Goal: Task Accomplishment & Management: Complete application form

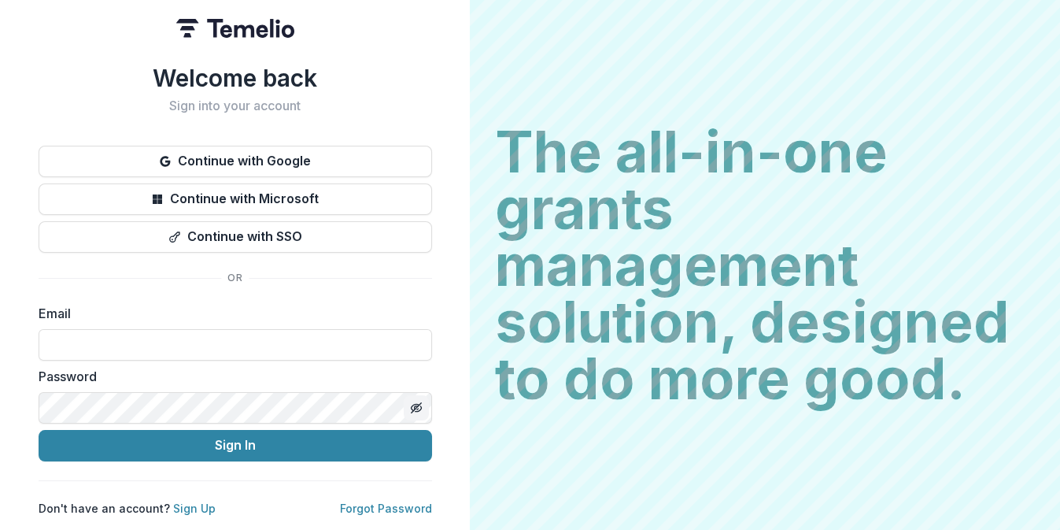
type input "**********"
click at [415, 403] on icon "Toggle password visibility" at bounding box center [416, 407] width 13 height 13
click at [0, 385] on html "**********" at bounding box center [530, 265] width 1060 height 530
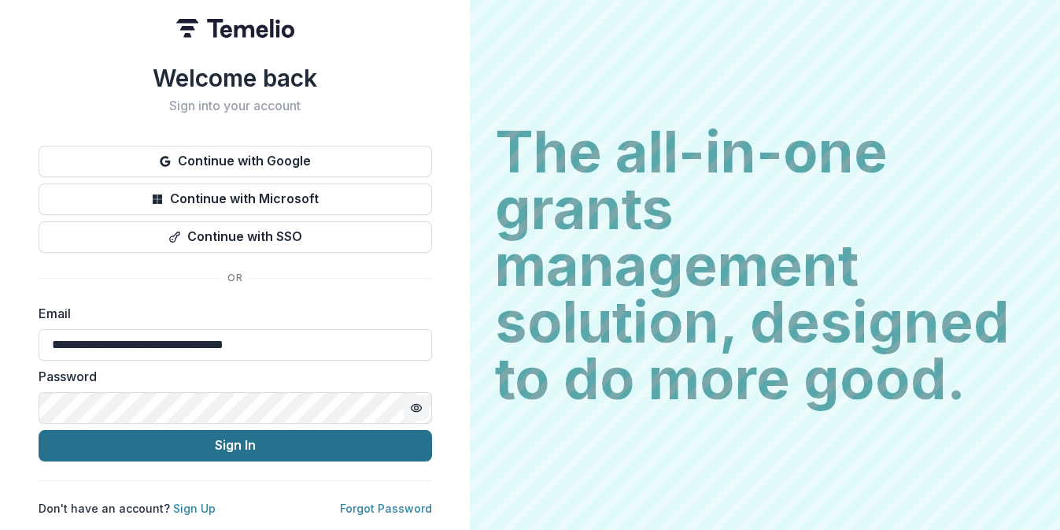
click at [379, 443] on button "Sign In" at bounding box center [235, 445] width 393 height 31
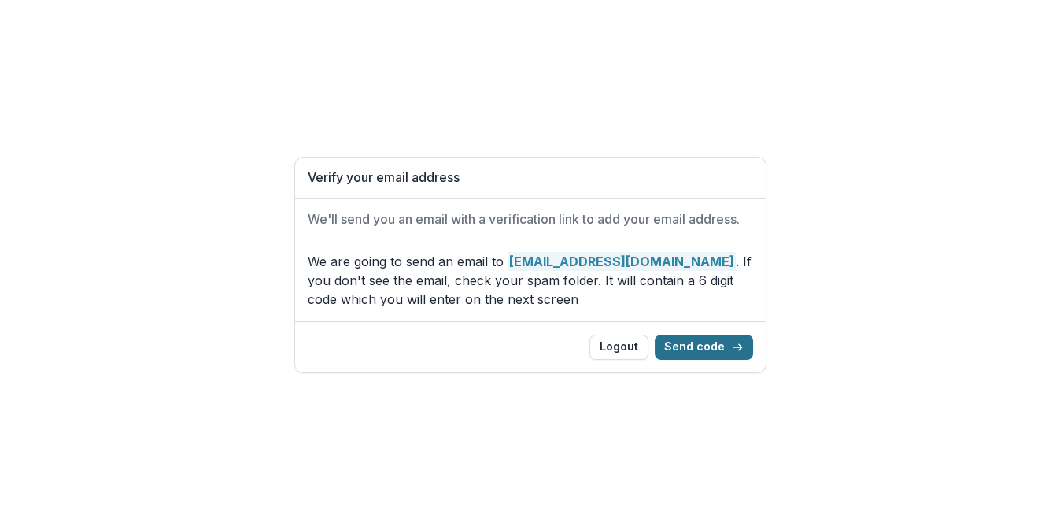
click at [714, 360] on button "Send code" at bounding box center [704, 346] width 98 height 25
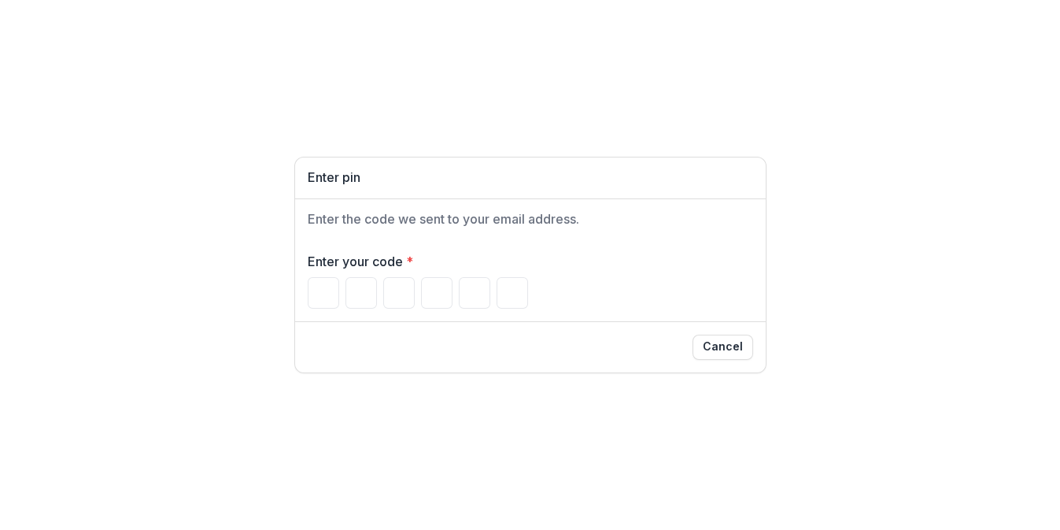
paste input "Please enter your pin code"
type input "*"
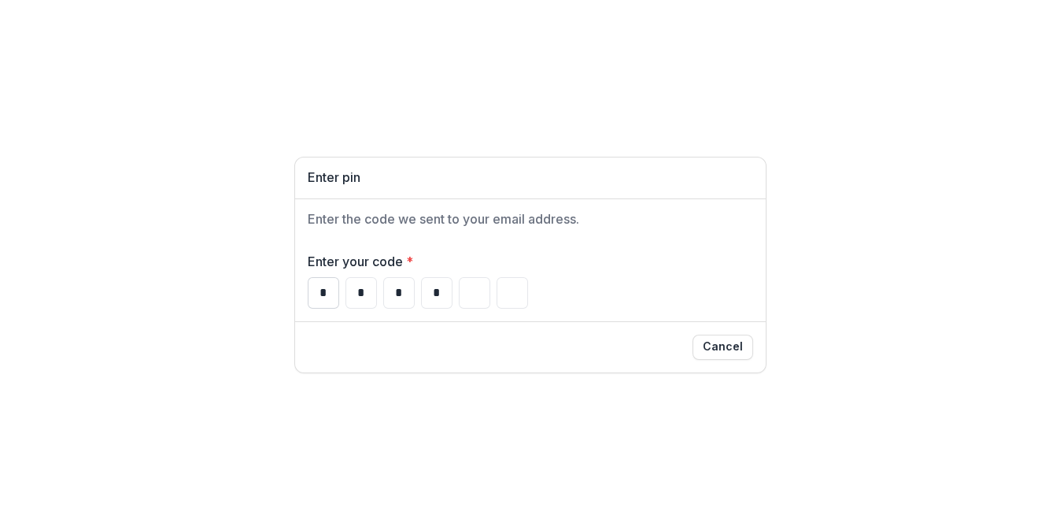
type input "*"
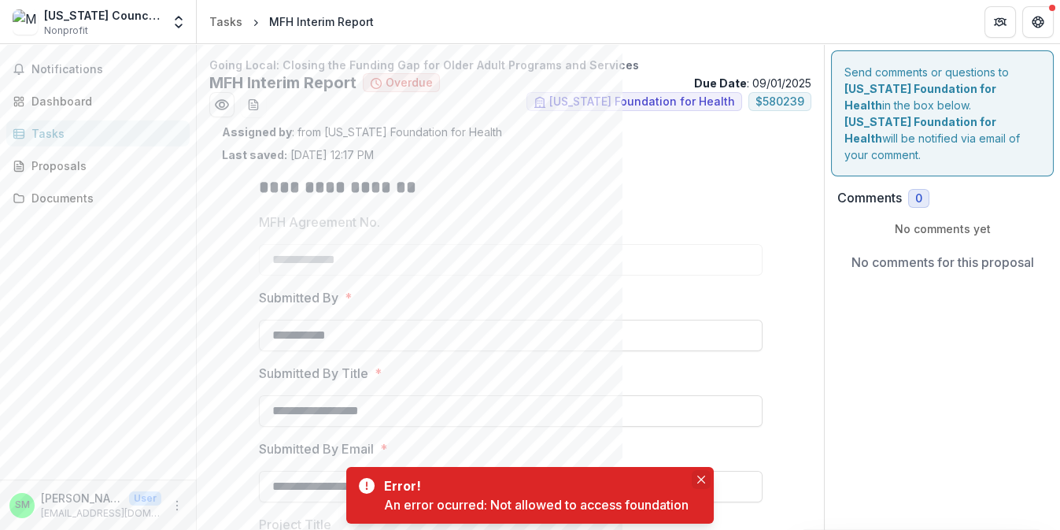
click at [704, 477] on button "Close" at bounding box center [701, 479] width 19 height 19
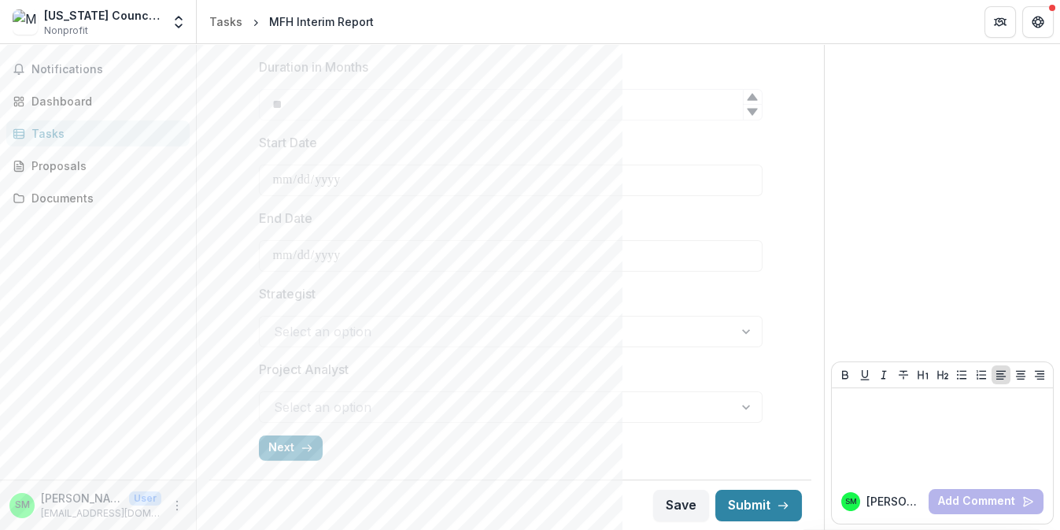
scroll to position [608, 0]
click at [285, 447] on button "Next" at bounding box center [291, 447] width 64 height 25
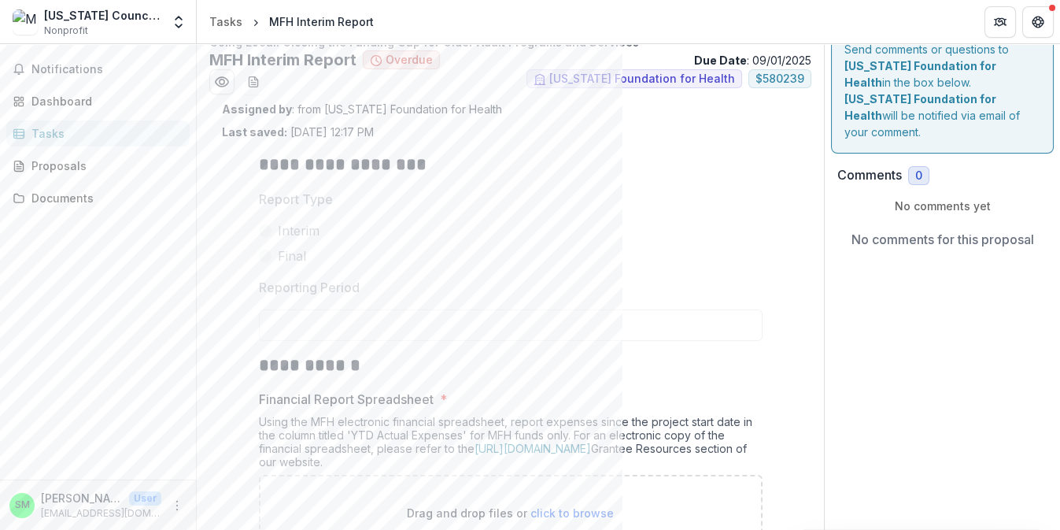
scroll to position [0, 0]
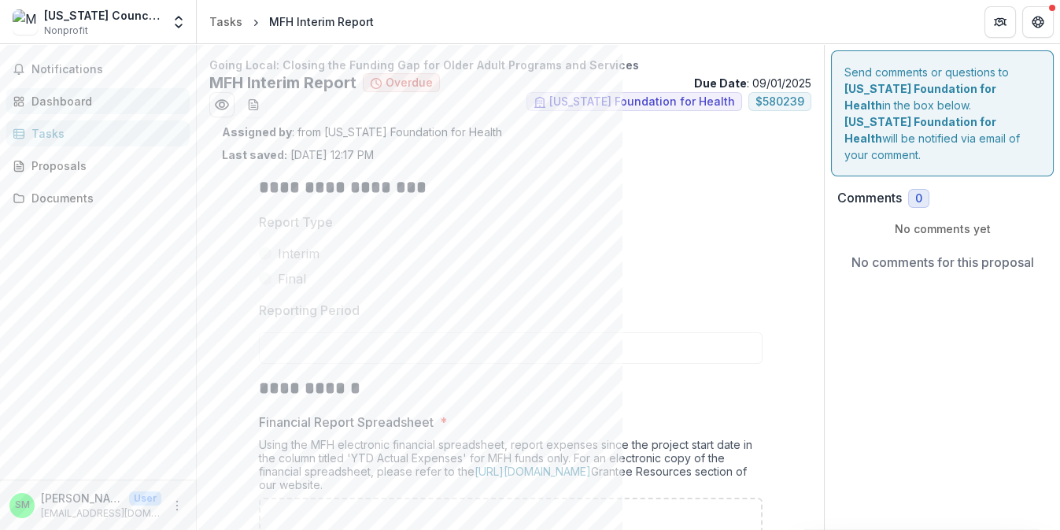
click at [61, 105] on div "Dashboard" at bounding box center [104, 101] width 146 height 17
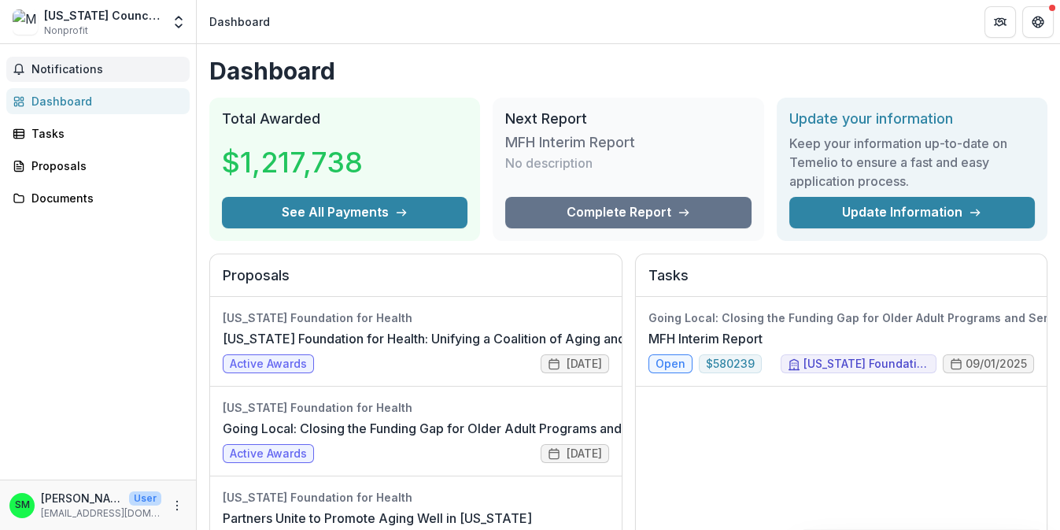
click at [61, 67] on span "Notifications" at bounding box center [107, 69] width 152 height 13
click at [56, 134] on div "Tasks" at bounding box center [104, 133] width 146 height 17
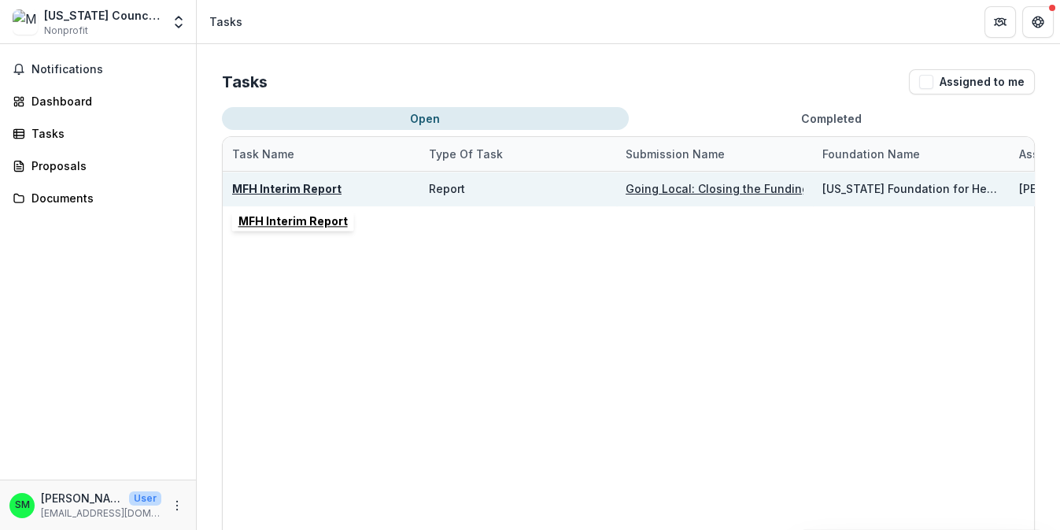
click at [258, 187] on u "MFH Interim Report" at bounding box center [286, 188] width 109 height 13
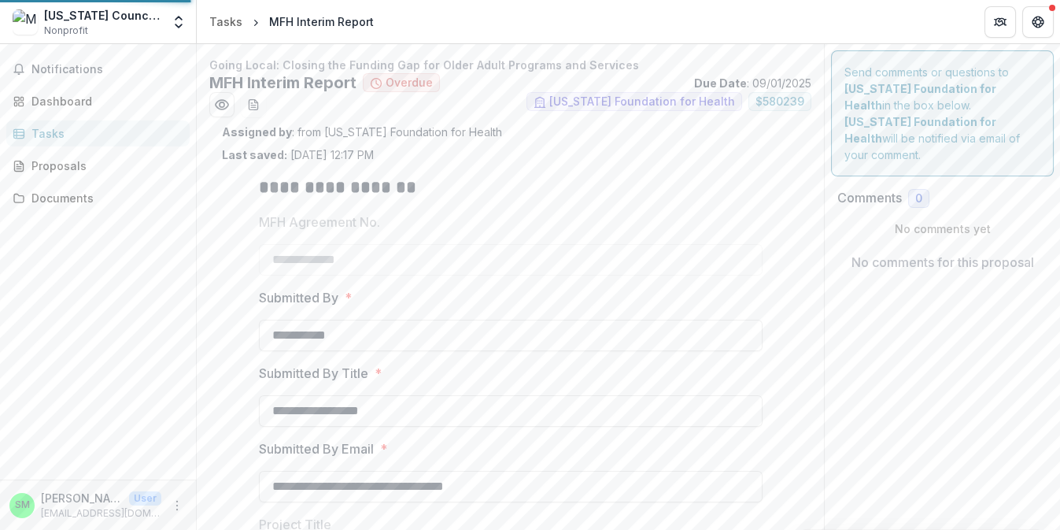
type input "********"
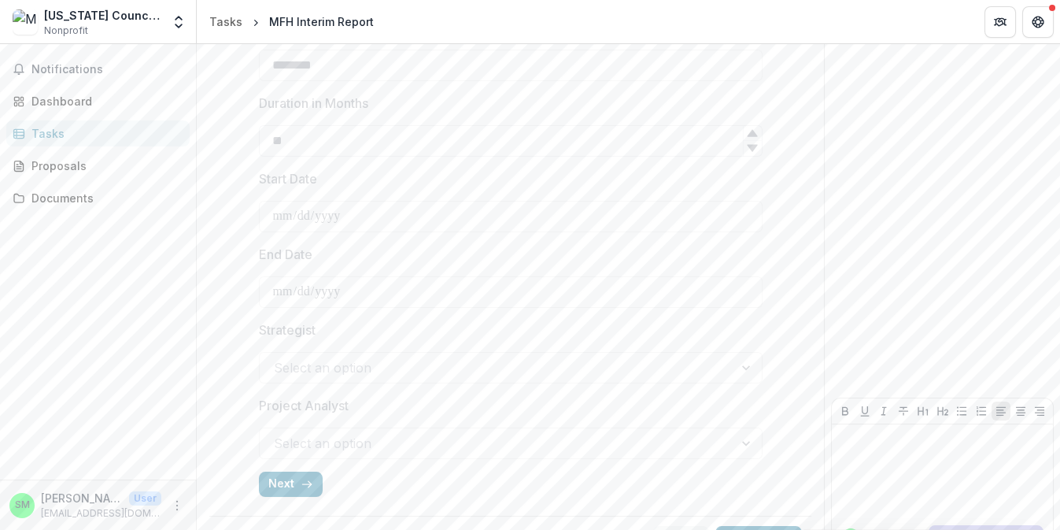
scroll to position [608, 0]
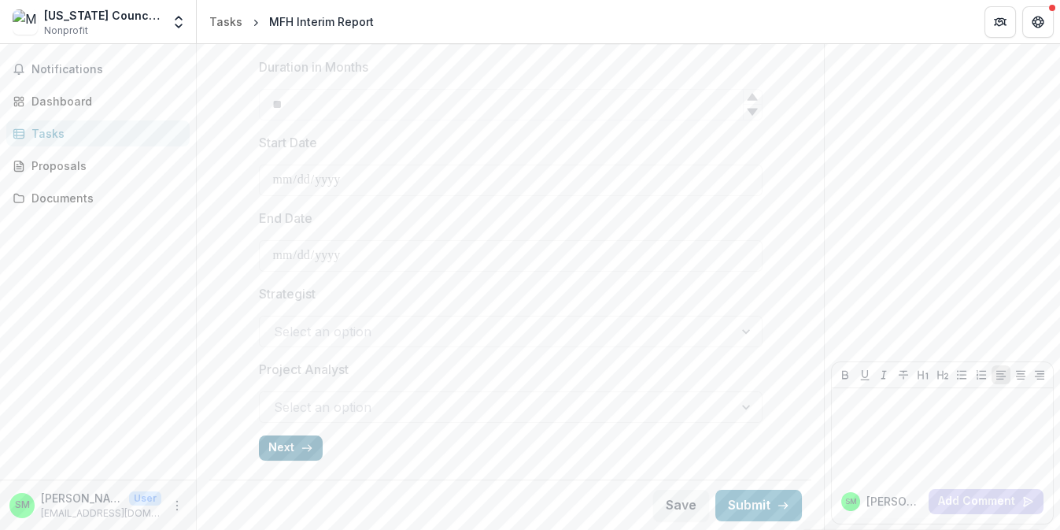
click at [293, 447] on button "Next" at bounding box center [291, 447] width 64 height 25
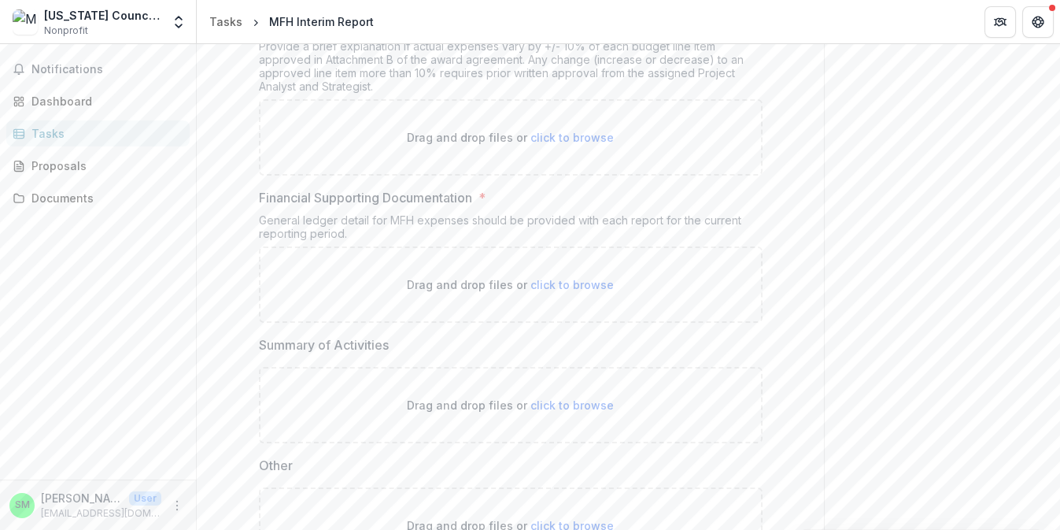
scroll to position [644, 0]
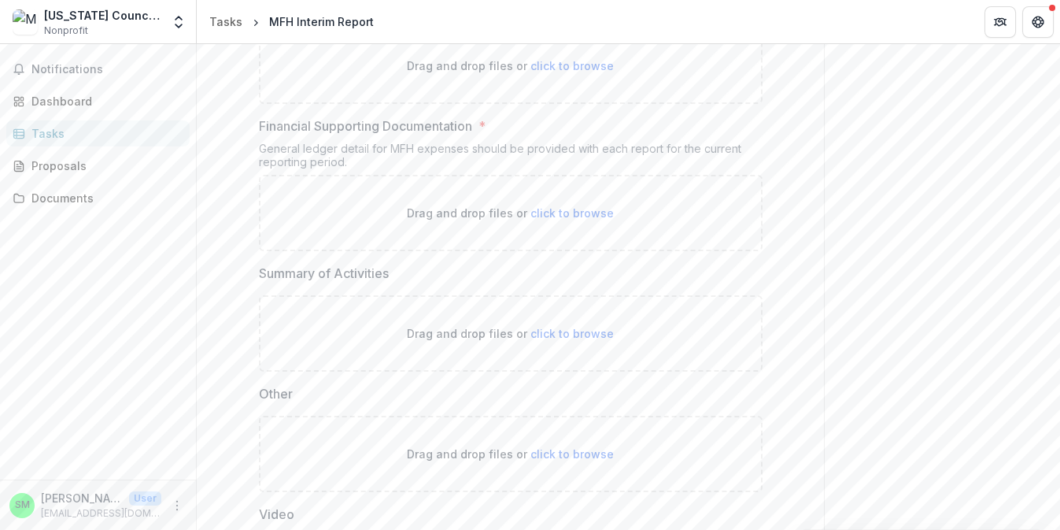
click at [582, 332] on span "click to browse" at bounding box center [571, 333] width 83 height 13
